Goal: Information Seeking & Learning: Learn about a topic

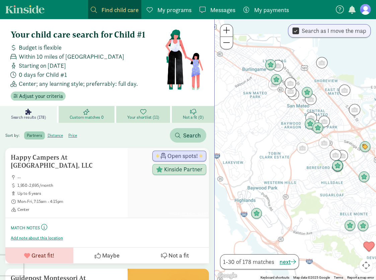
click at [168, 9] on span "My programs" at bounding box center [174, 9] width 34 height 9
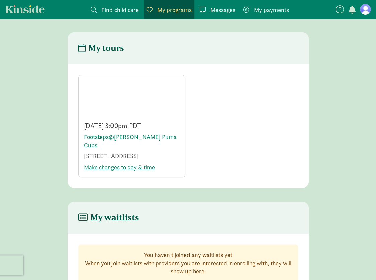
click at [118, 13] on span "Find child care" at bounding box center [119, 9] width 37 height 9
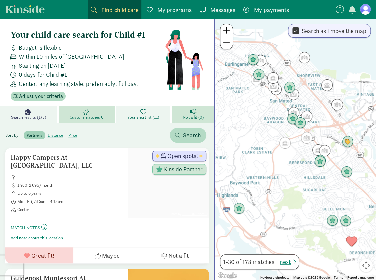
click at [137, 114] on span "Your shortlist (11)" at bounding box center [143, 116] width 32 height 5
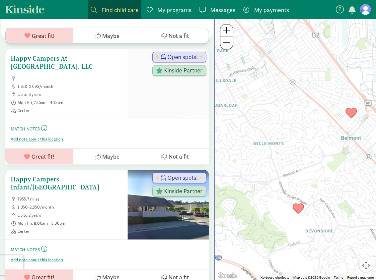
scroll to position [167, 0]
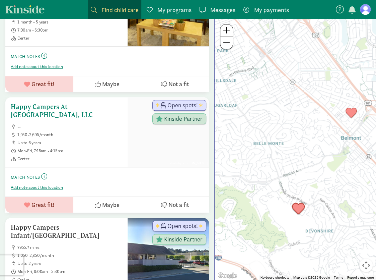
click at [83, 105] on h5 "Happy Campers At [GEOGRAPHIC_DATA], LLC" at bounding box center [66, 110] width 111 height 16
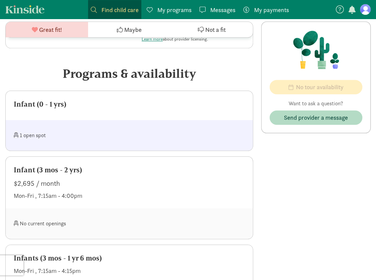
scroll to position [223, 0]
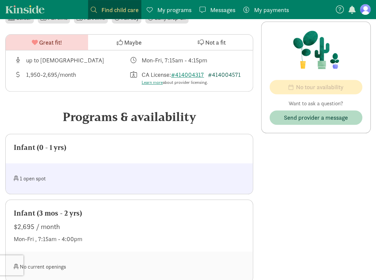
click at [236, 73] on link "#414004571" at bounding box center [224, 75] width 33 height 8
click at [196, 74] on link "#414004317" at bounding box center [187, 75] width 33 height 8
drag, startPoint x: 207, startPoint y: 76, endPoint x: 176, endPoint y: 77, distance: 30.8
click at [176, 77] on div "CA License: #414004317 #414004571 Learn more about provider licensing." at bounding box center [193, 78] width 102 height 16
copy link "414004317"
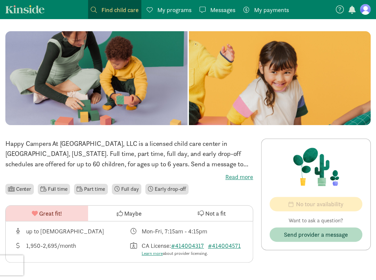
scroll to position [56, 0]
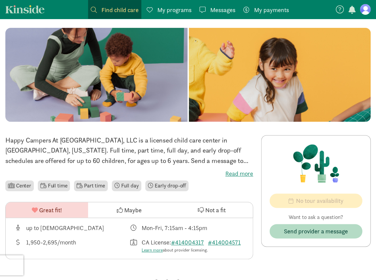
click at [234, 172] on label "Read more" at bounding box center [129, 173] width 248 height 8
click at [0, 0] on input "Read more" at bounding box center [0, 0] width 0 height 0
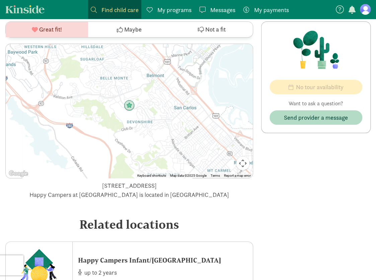
scroll to position [1166, 0]
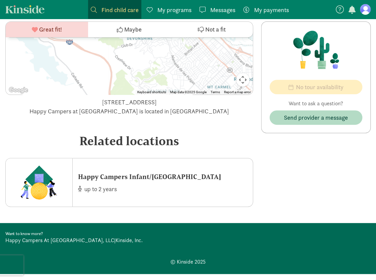
drag, startPoint x: 66, startPoint y: 89, endPoint x: 139, endPoint y: 89, distance: 73.0
click at [139, 97] on div "1400 Alameda De Las Pulgas, Belmont, CA 94002 Happy Campers at Carlmont is loca…" at bounding box center [129, 106] width 248 height 18
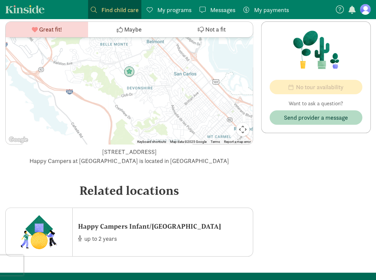
scroll to position [1110, 0]
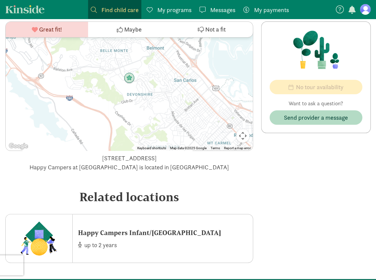
click at [193, 162] on div "Happy Campers at Carlmont is located in Carlmont High School" at bounding box center [129, 166] width 248 height 9
drag, startPoint x: 195, startPoint y: 144, endPoint x: 60, endPoint y: 146, distance: 135.2
click at [60, 153] on div "1400 Alameda De Las Pulgas, Belmont, CA 94002 Happy Campers at Carlmont is loca…" at bounding box center [129, 162] width 248 height 18
copy div "1400 Alameda De Las Pulgas, Belmont, CA 94002"
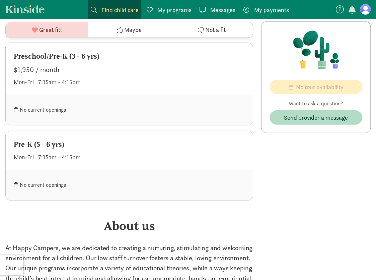
scroll to position [1060, 0]
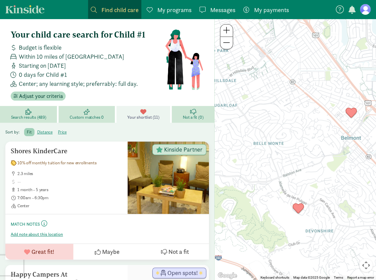
click at [149, 118] on span "Your shortlist (11)" at bounding box center [143, 116] width 32 height 5
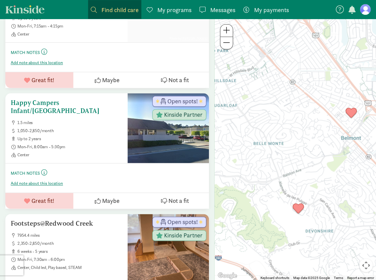
scroll to position [279, 0]
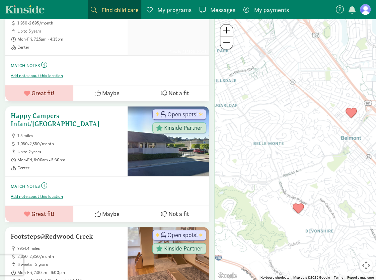
click at [78, 112] on h5 "Happy Campers Infant/[GEOGRAPHIC_DATA]" at bounding box center [66, 119] width 111 height 16
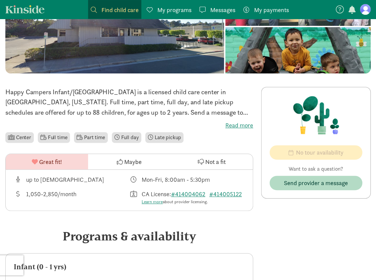
scroll to position [111, 0]
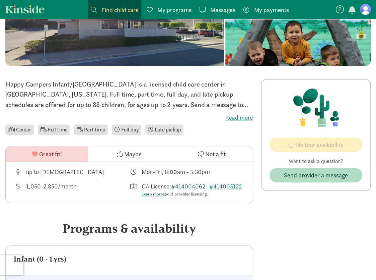
drag, startPoint x: 187, startPoint y: 186, endPoint x: 183, endPoint y: 187, distance: 4.7
click at [183, 187] on link "#414004062" at bounding box center [188, 186] width 34 height 8
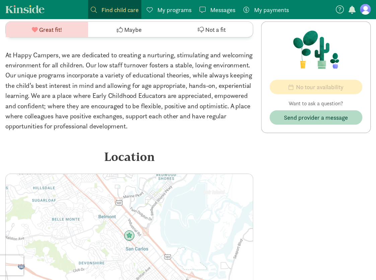
scroll to position [948, 0]
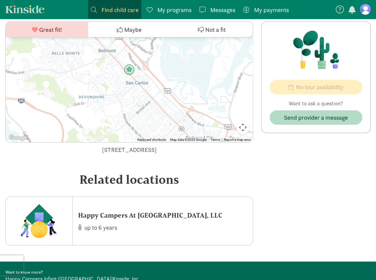
drag, startPoint x: 180, startPoint y: 157, endPoint x: 63, endPoint y: 159, distance: 116.8
click at [63, 154] on div "300 El Camino Real, San Carlos, CA 94070" at bounding box center [129, 149] width 248 height 9
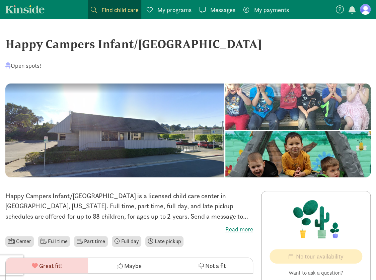
scroll to position [111, 0]
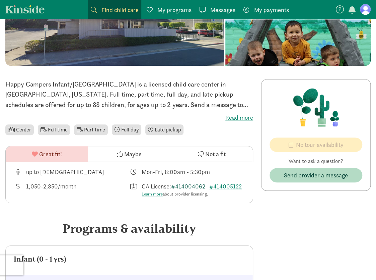
click at [194, 186] on link "#414004062" at bounding box center [188, 186] width 34 height 8
click at [229, 188] on link "#414005122" at bounding box center [225, 186] width 32 height 8
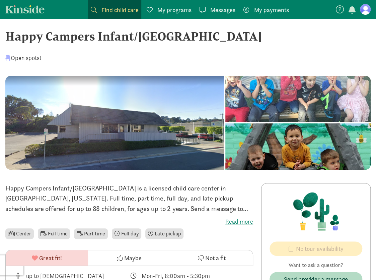
scroll to position [0, 0]
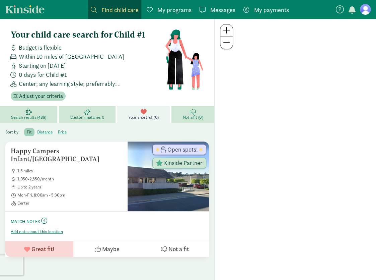
scroll to position [27, 0]
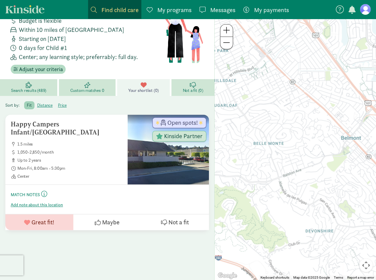
click at [145, 85] on icon at bounding box center [143, 85] width 6 height 6
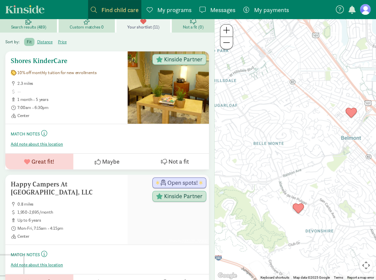
scroll to position [83, 0]
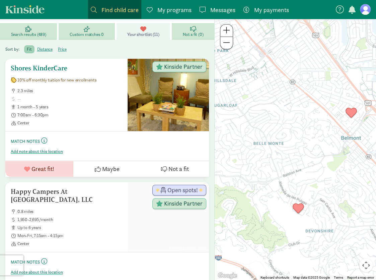
drag, startPoint x: 54, startPoint y: 66, endPoint x: 101, endPoint y: 51, distance: 49.5
click at [51, 69] on h5 "Shores KinderCare" at bounding box center [66, 68] width 111 height 8
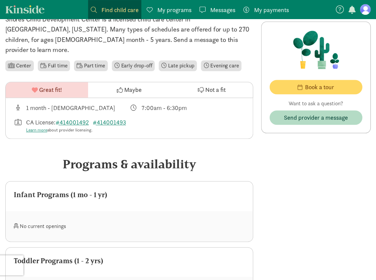
scroll to position [222, 0]
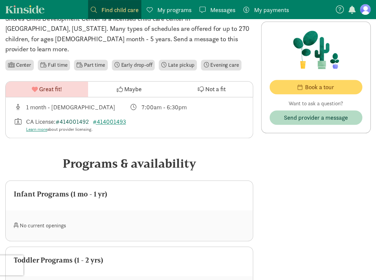
click at [74, 117] on link "#414001492" at bounding box center [72, 121] width 33 height 8
click at [118, 117] on link "#414001493" at bounding box center [109, 121] width 33 height 8
click at [81, 117] on link "#414001492" at bounding box center [72, 121] width 33 height 8
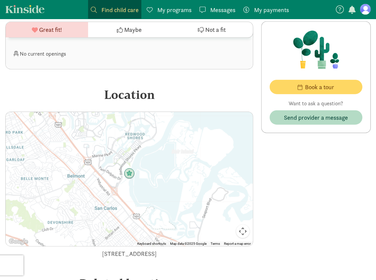
scroll to position [916, 0]
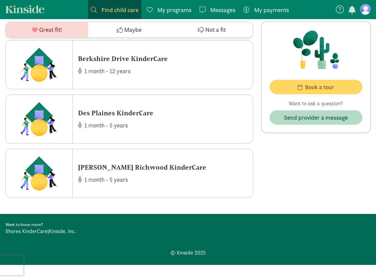
click at [35, 228] on link "Shores KinderCare" at bounding box center [26, 230] width 42 height 7
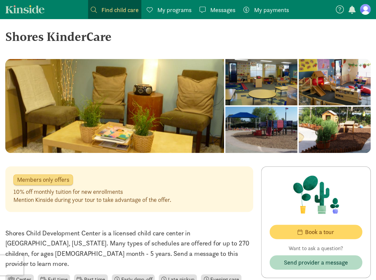
scroll to position [0, 0]
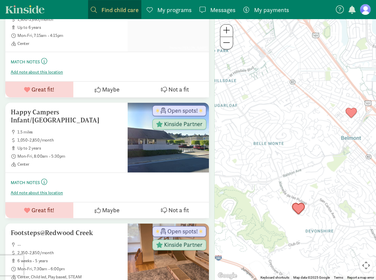
scroll to position [394, 0]
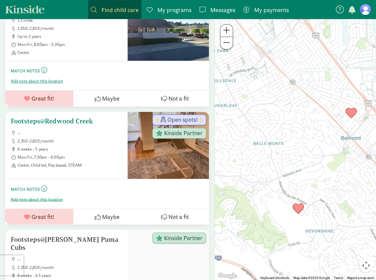
click at [58, 120] on h5 "Footsteps@Redwood Creek" at bounding box center [66, 121] width 111 height 8
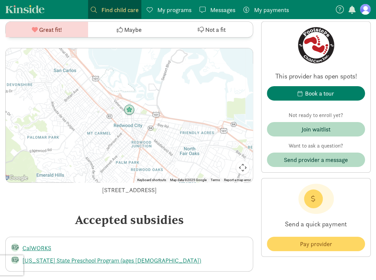
scroll to position [1210, 0]
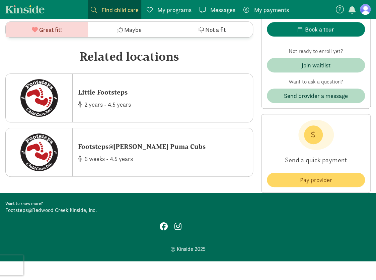
click at [43, 210] on link "Footsteps@Redwood Creek" at bounding box center [36, 209] width 63 height 7
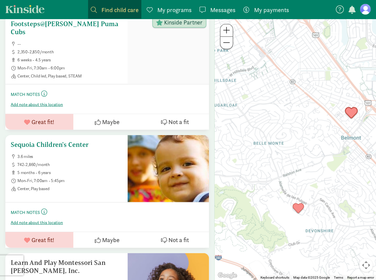
scroll to position [673, 0]
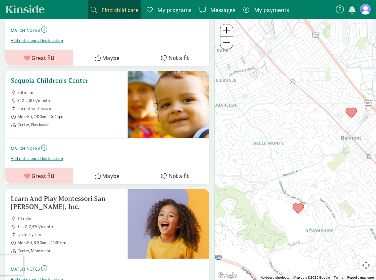
click at [65, 78] on h5 "Sequoia Children's Center" at bounding box center [66, 80] width 111 height 8
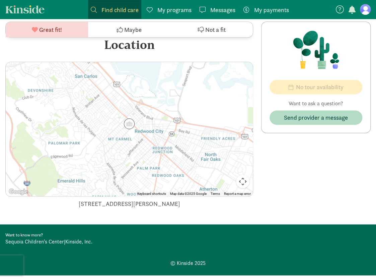
scroll to position [1303, 0]
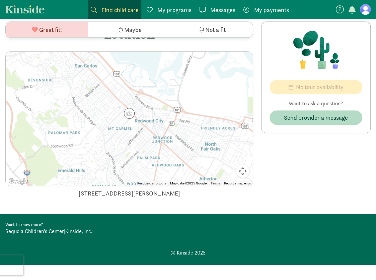
click at [35, 227] on link "Sequoia Children's Center" at bounding box center [34, 230] width 59 height 7
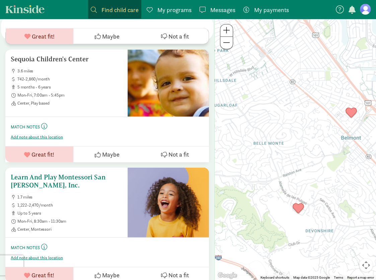
scroll to position [752, 0]
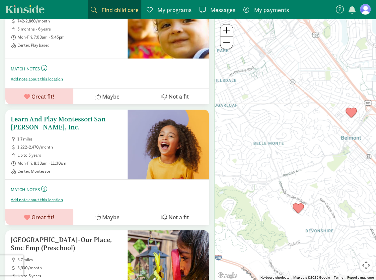
drag, startPoint x: 48, startPoint y: 192, endPoint x: 109, endPoint y: 194, distance: 61.6
click at [109, 194] on div "Add note about this location" at bounding box center [107, 198] width 193 height 9
click at [99, 115] on h5 "Learn And Play Montessori San Carlos, Inc." at bounding box center [66, 123] width 111 height 16
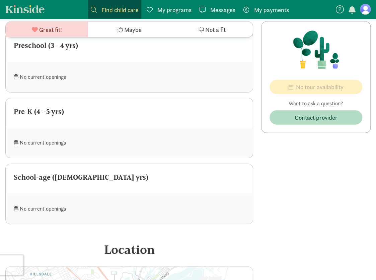
scroll to position [886, 0]
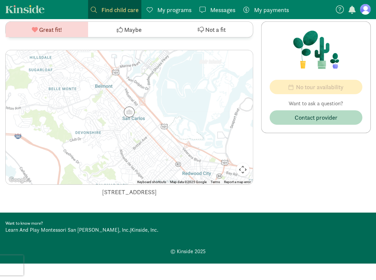
click at [65, 226] on link "Learn And Play Montessori San [PERSON_NAME], Inc." at bounding box center [67, 229] width 125 height 7
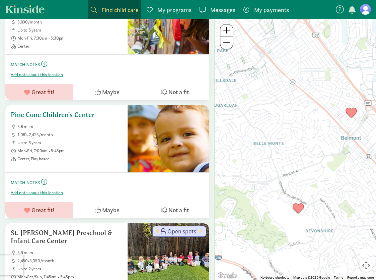
scroll to position [830, 0]
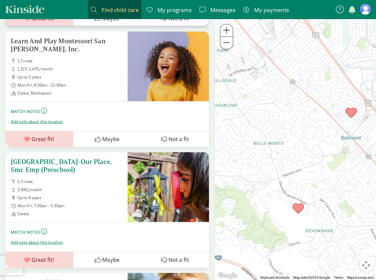
click at [76, 157] on h5 "[GEOGRAPHIC_DATA]-Our Place, Smc Emp (Preschool)" at bounding box center [66, 165] width 111 height 16
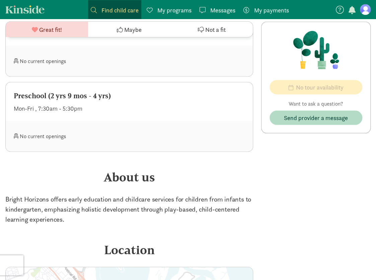
scroll to position [784, 0]
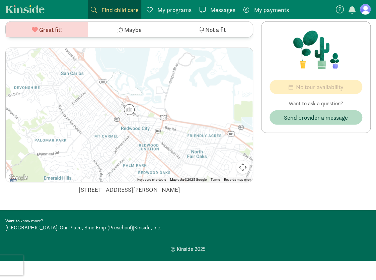
click at [45, 226] on link "[GEOGRAPHIC_DATA]-Our Place, Smc Emp (Preschool)" at bounding box center [69, 227] width 128 height 7
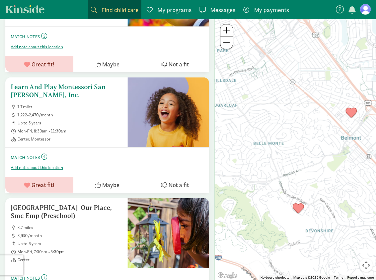
scroll to position [1008, 0]
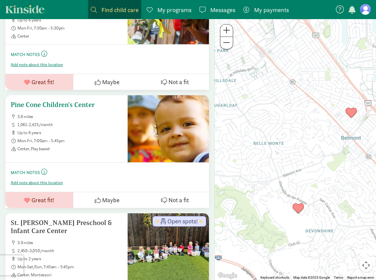
click at [67, 100] on h5 "Pine Cone Children's Center" at bounding box center [66, 104] width 111 height 8
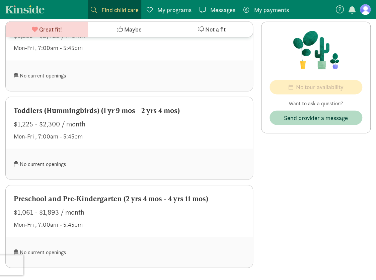
scroll to position [790, 0]
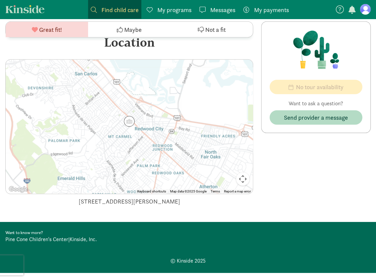
click at [36, 235] on link "Pine Cone Children's Center" at bounding box center [36, 238] width 63 height 7
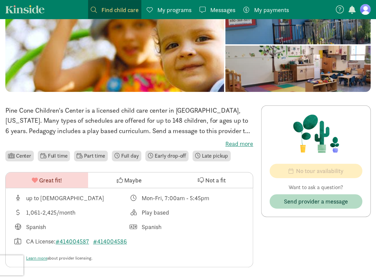
scroll to position [0, 0]
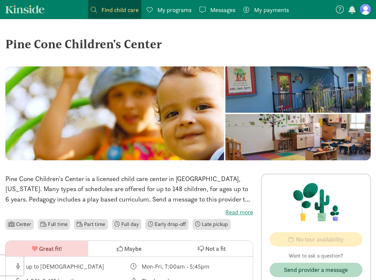
click at [239, 213] on label "Read more" at bounding box center [129, 212] width 248 height 8
click at [0, 0] on input "Read more" at bounding box center [0, 0] width 0 height 0
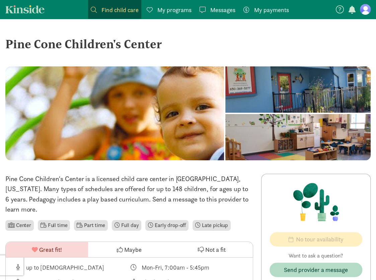
scroll to position [223, 0]
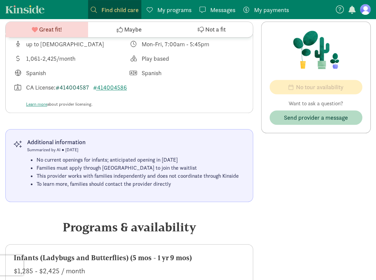
click at [80, 87] on link "#414004587" at bounding box center [72, 87] width 33 height 8
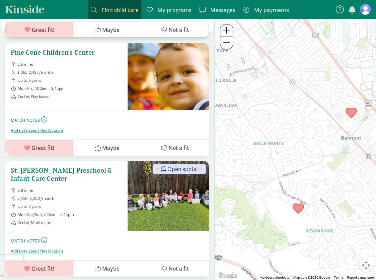
scroll to position [1172, 0]
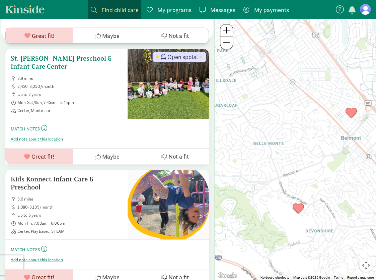
click at [81, 54] on h5 "St. [PERSON_NAME] Preschool & Infant Care Center" at bounding box center [66, 62] width 111 height 16
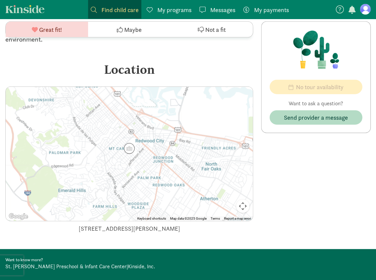
scroll to position [1754, 0]
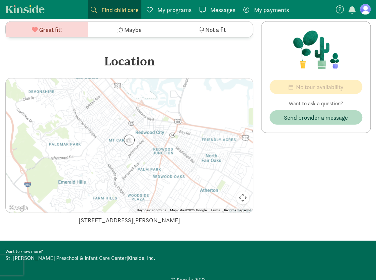
click at [48, 254] on link "St. Michael Preschool & Infant Care Center" at bounding box center [65, 257] width 121 height 7
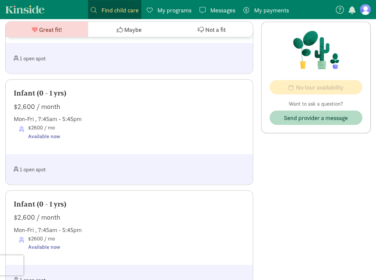
scroll to position [527, 0]
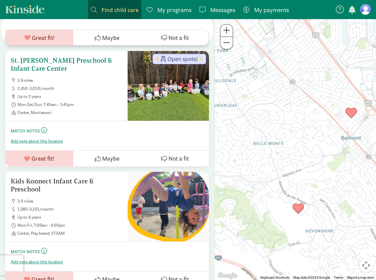
scroll to position [1175, 0]
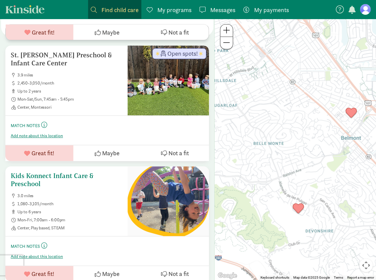
click at [53, 171] on h5 "Kids Konnect Infant Care & Preschool" at bounding box center [66, 179] width 111 height 16
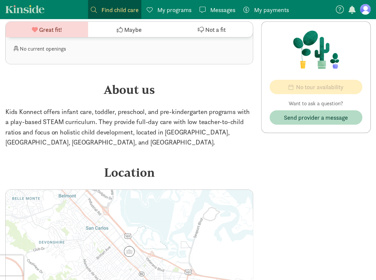
scroll to position [977, 0]
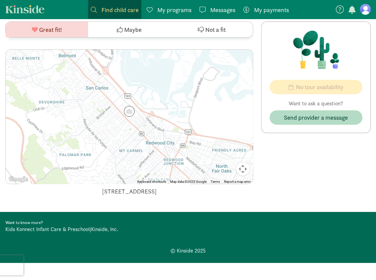
drag, startPoint x: 198, startPoint y: 189, endPoint x: 60, endPoint y: 194, distance: 138.0
copy div "[STREET_ADDRESS]"
click at [24, 229] on link "Kids Konnect Infant Care & Preschool" at bounding box center [47, 228] width 84 height 7
